Goal: Check status

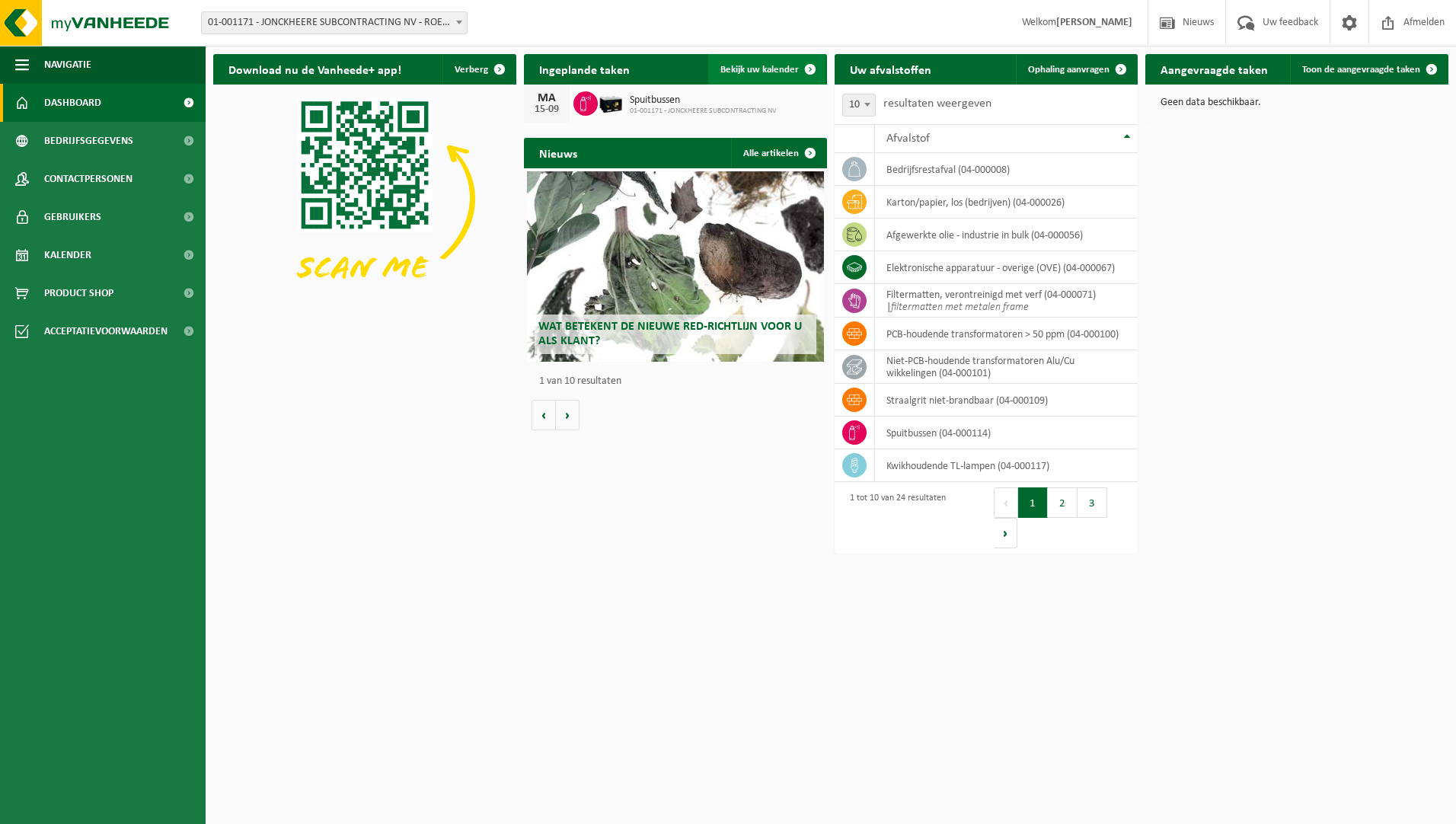
click at [788, 65] on span "Bekijk uw kalender" at bounding box center [759, 70] width 78 height 10
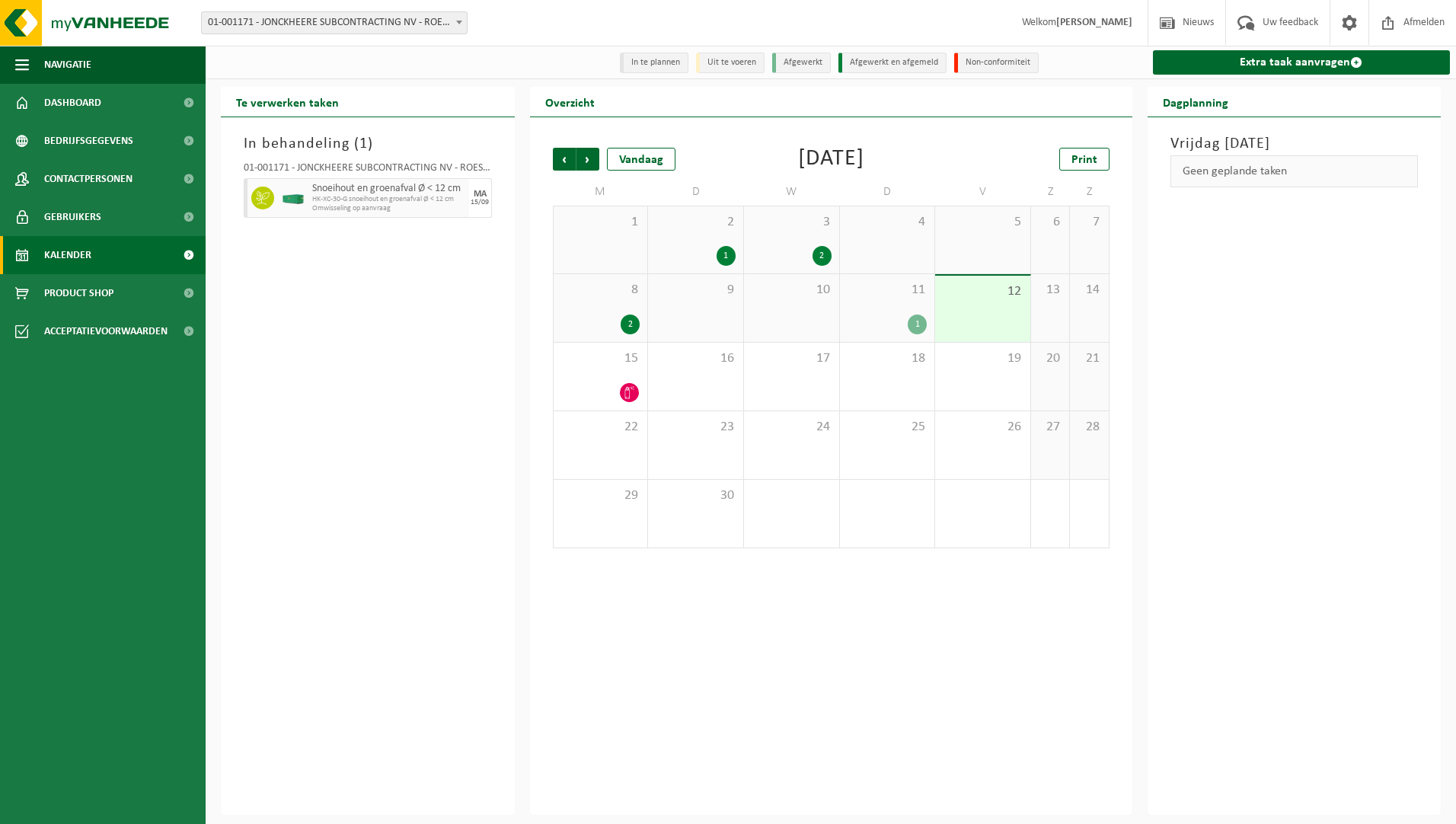
click at [896, 298] on span "11" at bounding box center [887, 291] width 80 height 17
